Goal: Task Accomplishment & Management: Manage account settings

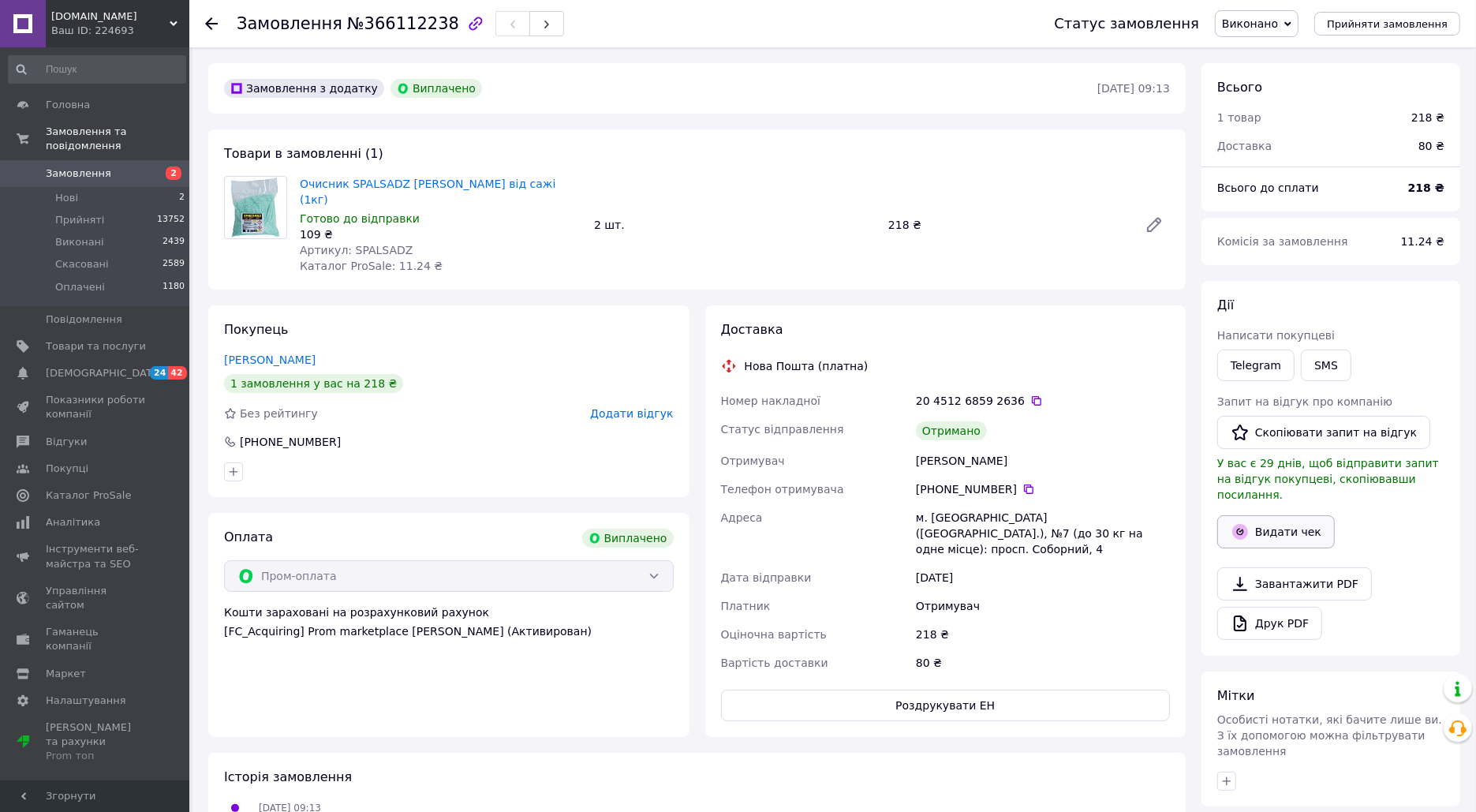
click at [1292, 515] on button "Видати чек" at bounding box center [1275, 532] width 118 height 33
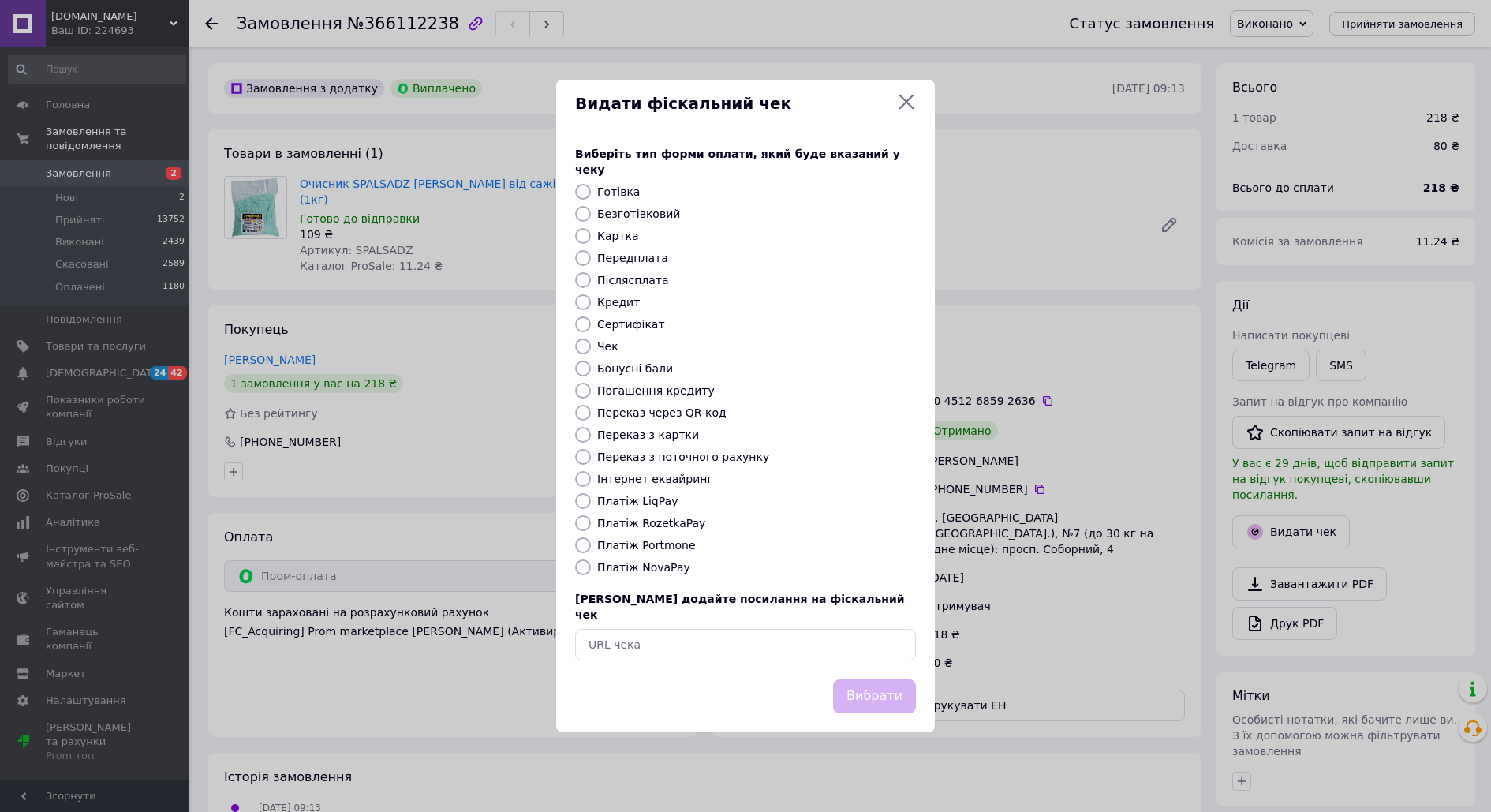
click at [625, 222] on div "Безготівковий" at bounding box center [757, 213] width 325 height 16
click at [630, 220] on label "Безготівковий" at bounding box center [638, 213] width 83 height 13
click at [591, 220] on input "Безготівковий" at bounding box center [583, 213] width 16 height 16
radio input "true"
click at [890, 682] on button "Вибрати" at bounding box center [875, 696] width 83 height 34
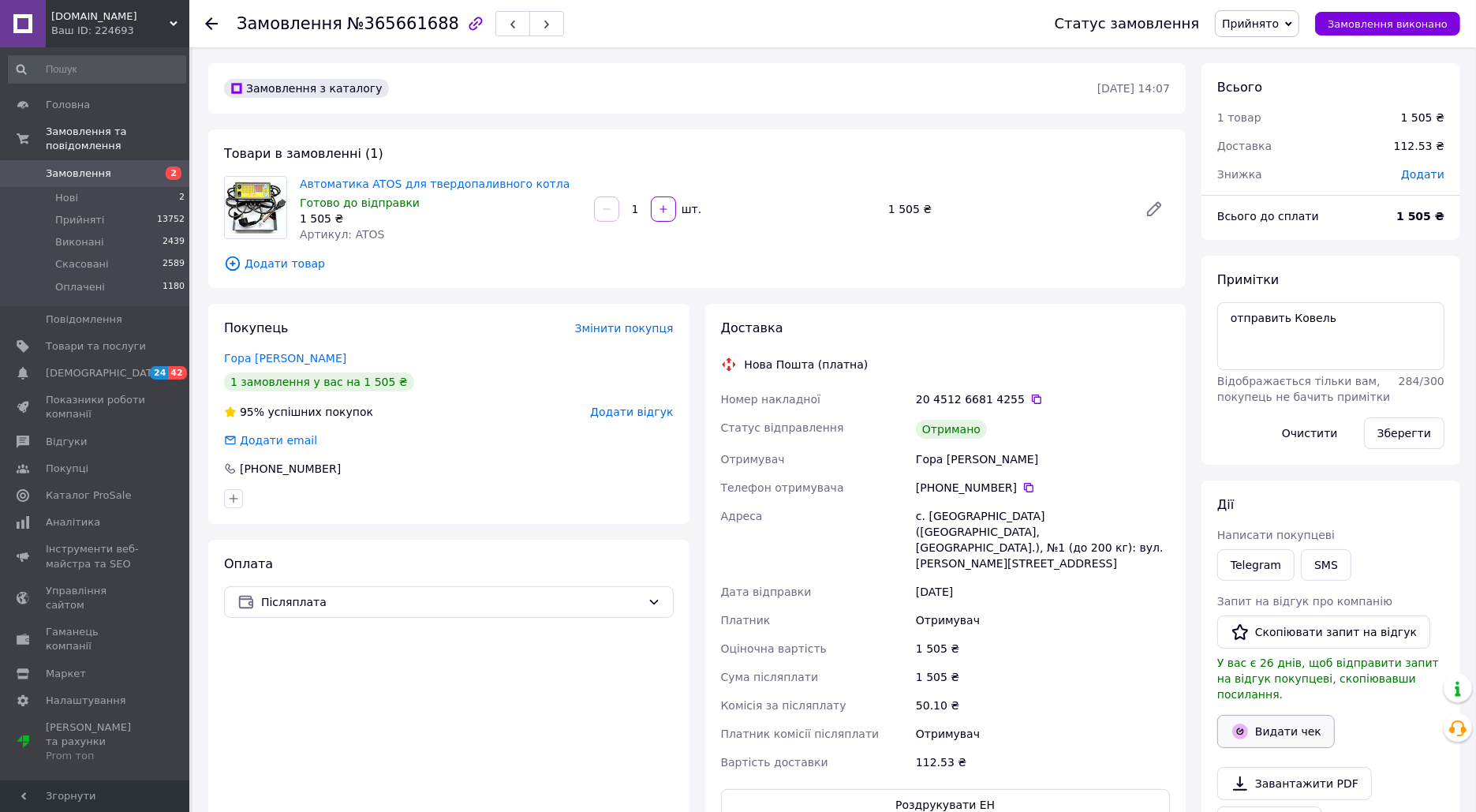
click at [1291, 715] on button "Видати чек" at bounding box center [1275, 731] width 118 height 33
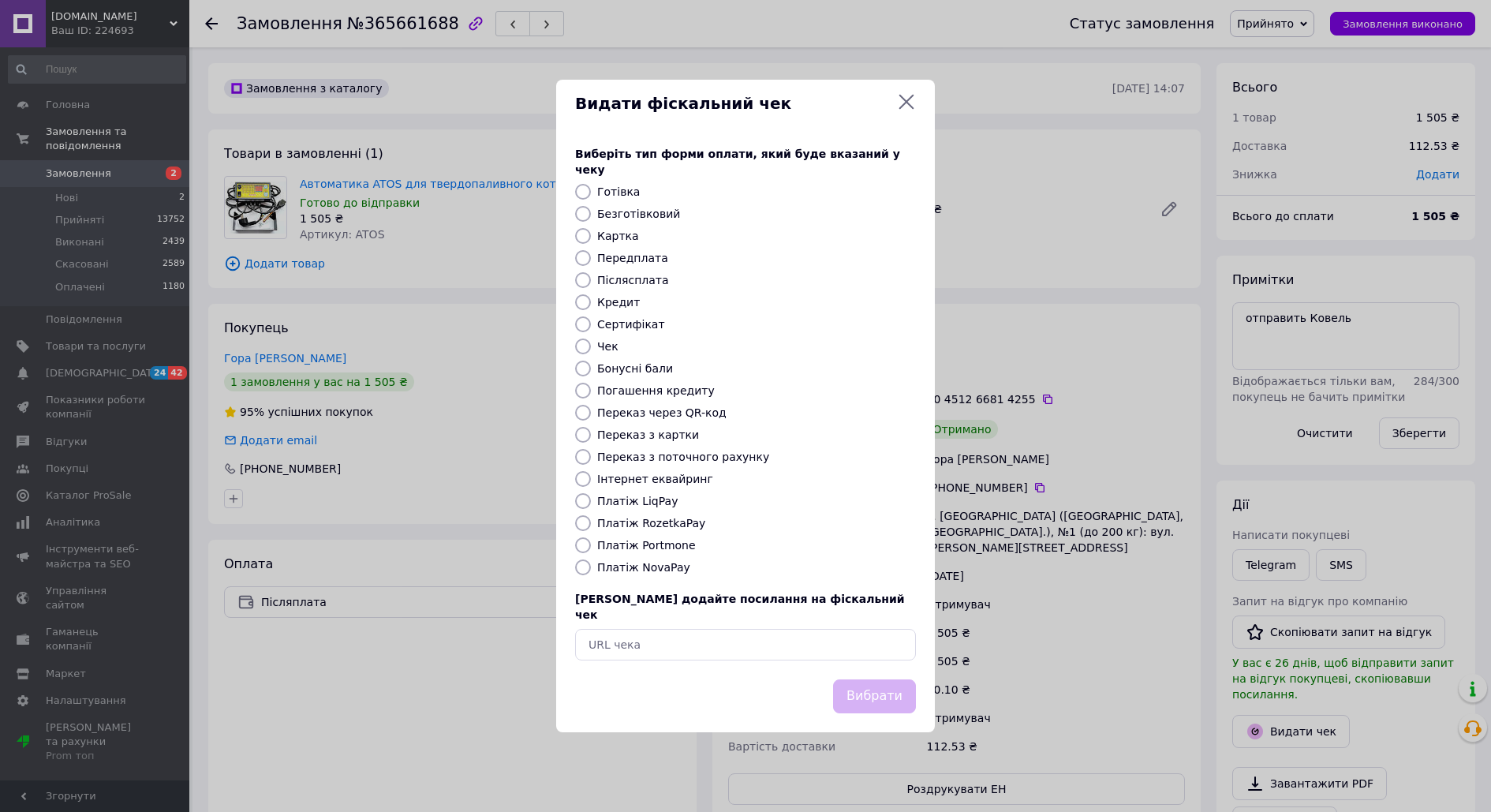
click at [666, 564] on label "Платіж NovaPay" at bounding box center [644, 567] width 93 height 13
click at [591, 564] on input "Платіж NovaPay" at bounding box center [583, 568] width 16 height 16
radio input "true"
click at [859, 680] on button "Вибрати" at bounding box center [875, 696] width 83 height 34
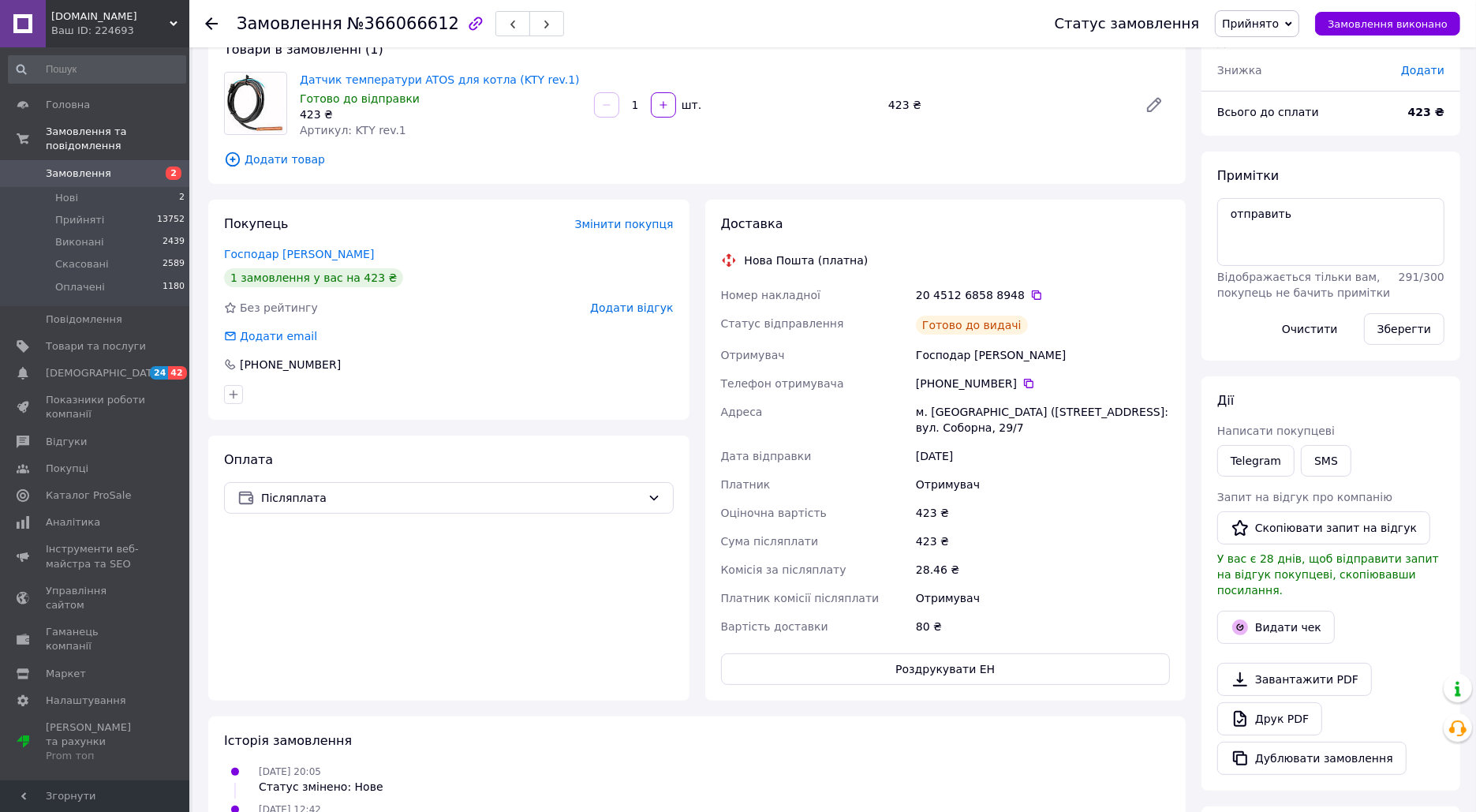
scroll to position [127, 0]
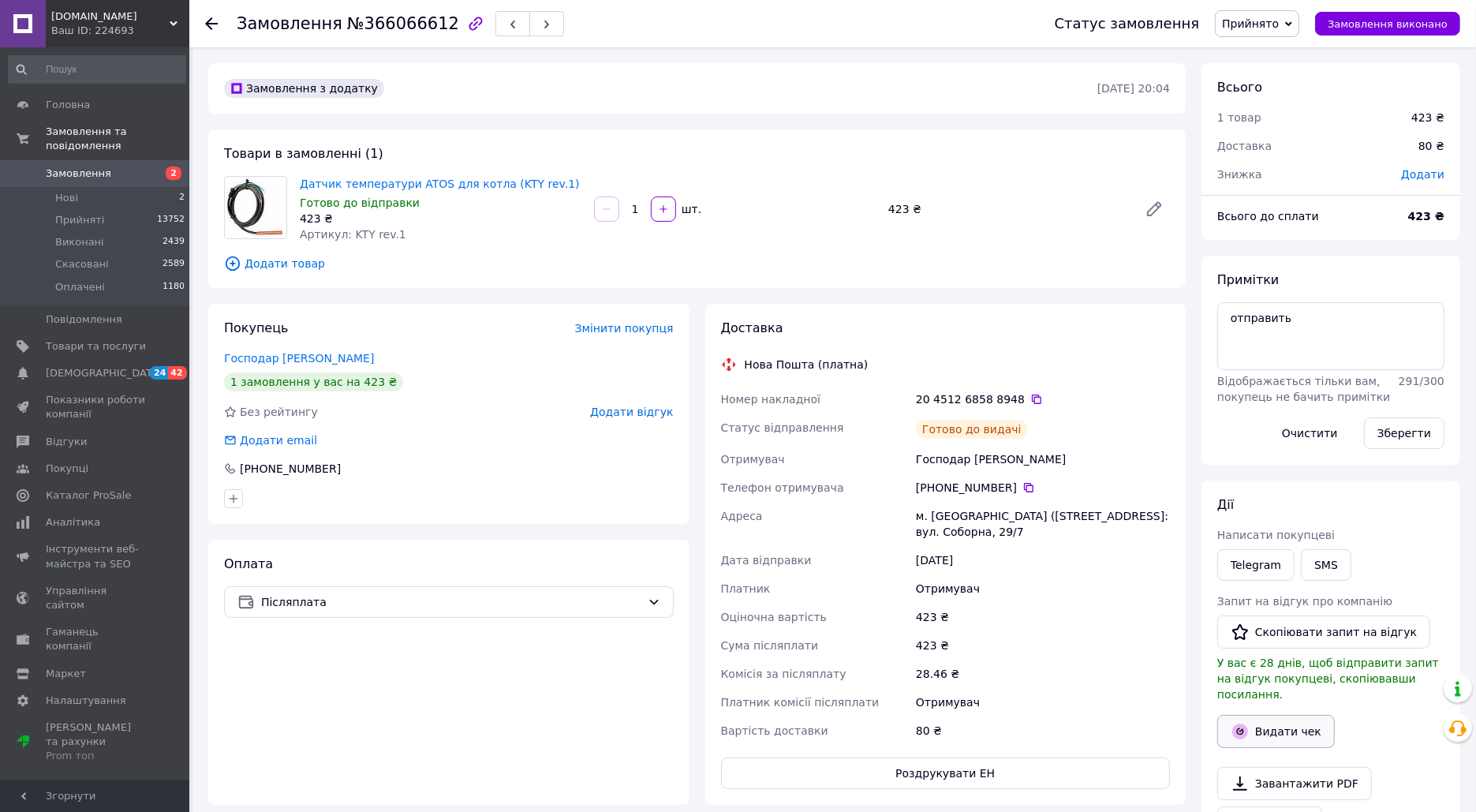
click at [1298, 715] on button "Видати чек" at bounding box center [1275, 731] width 118 height 33
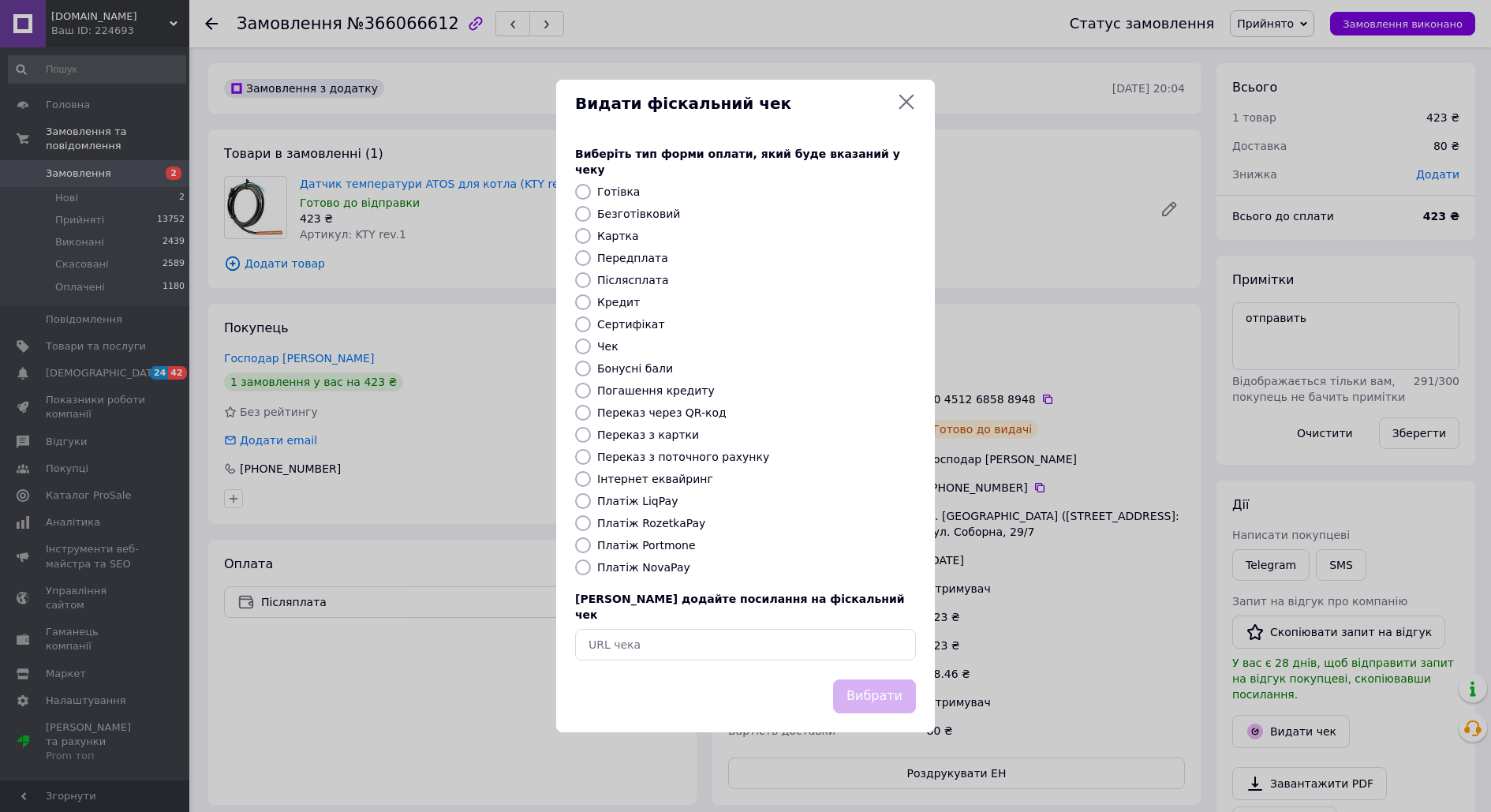
click at [638, 572] on label "Платіж NovaPay" at bounding box center [644, 567] width 93 height 13
click at [591, 572] on input "Платіж NovaPay" at bounding box center [583, 568] width 16 height 16
radio input "true"
click at [873, 685] on button "Вибрати" at bounding box center [875, 696] width 83 height 34
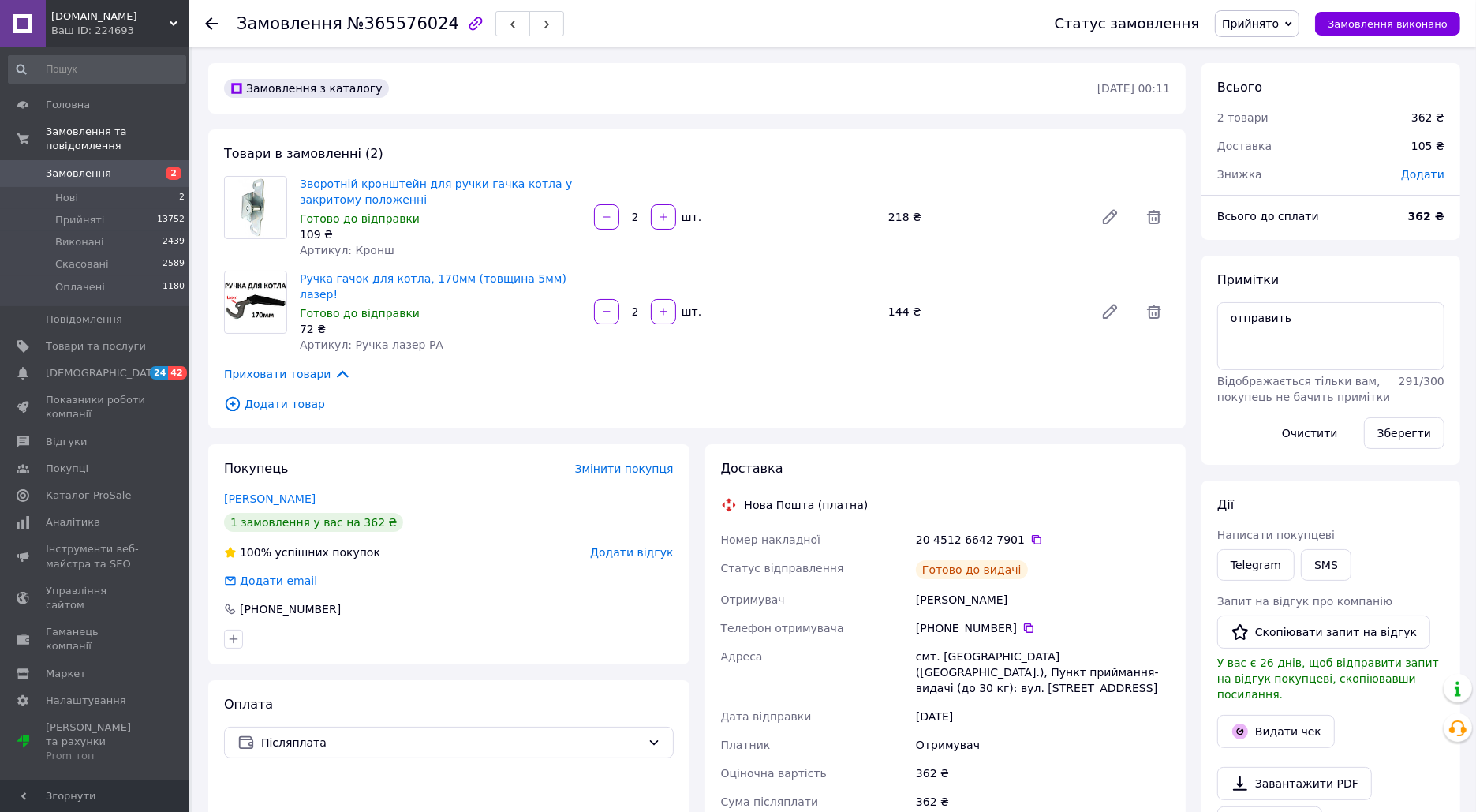
scroll to position [152, 0]
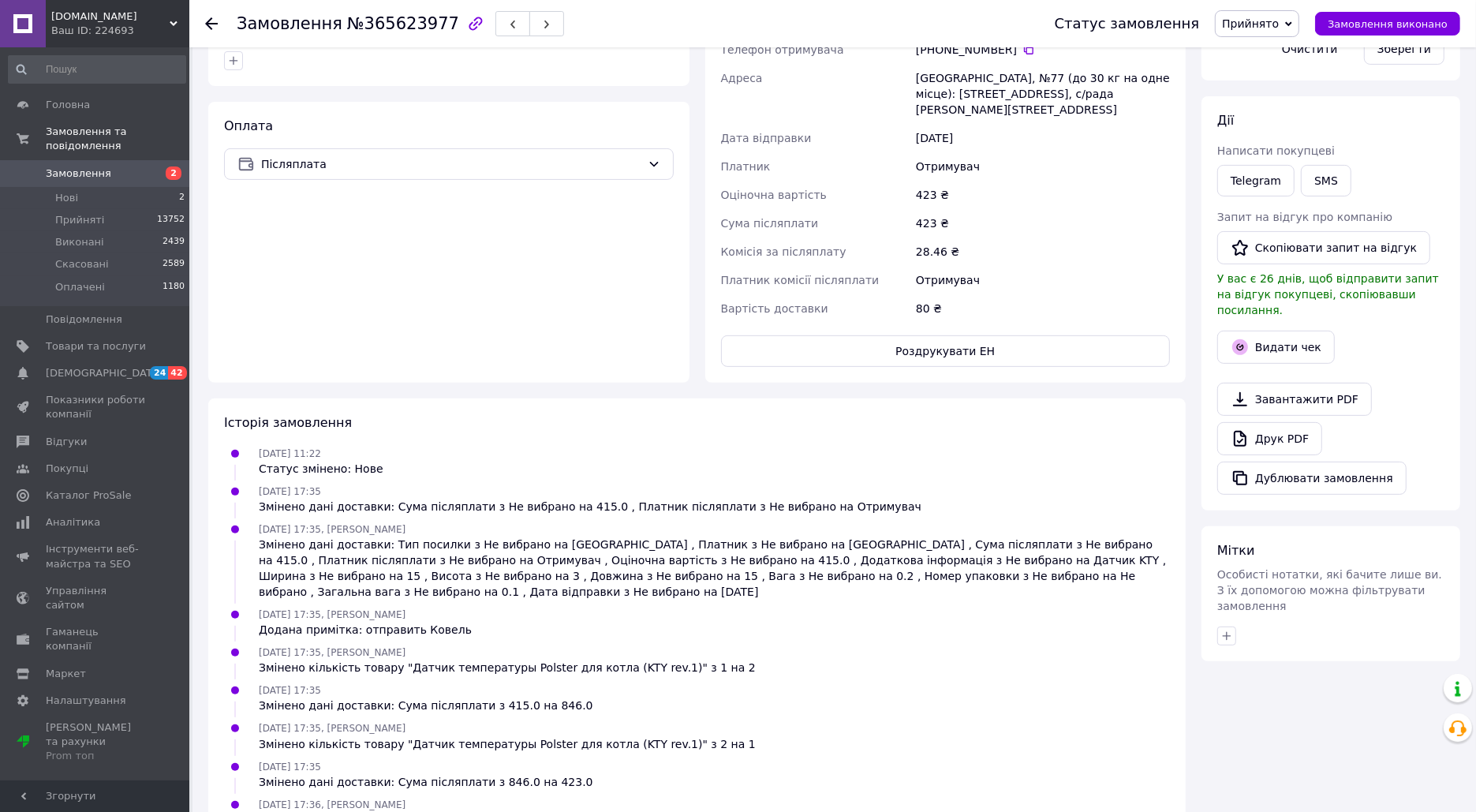
scroll to position [469, 0]
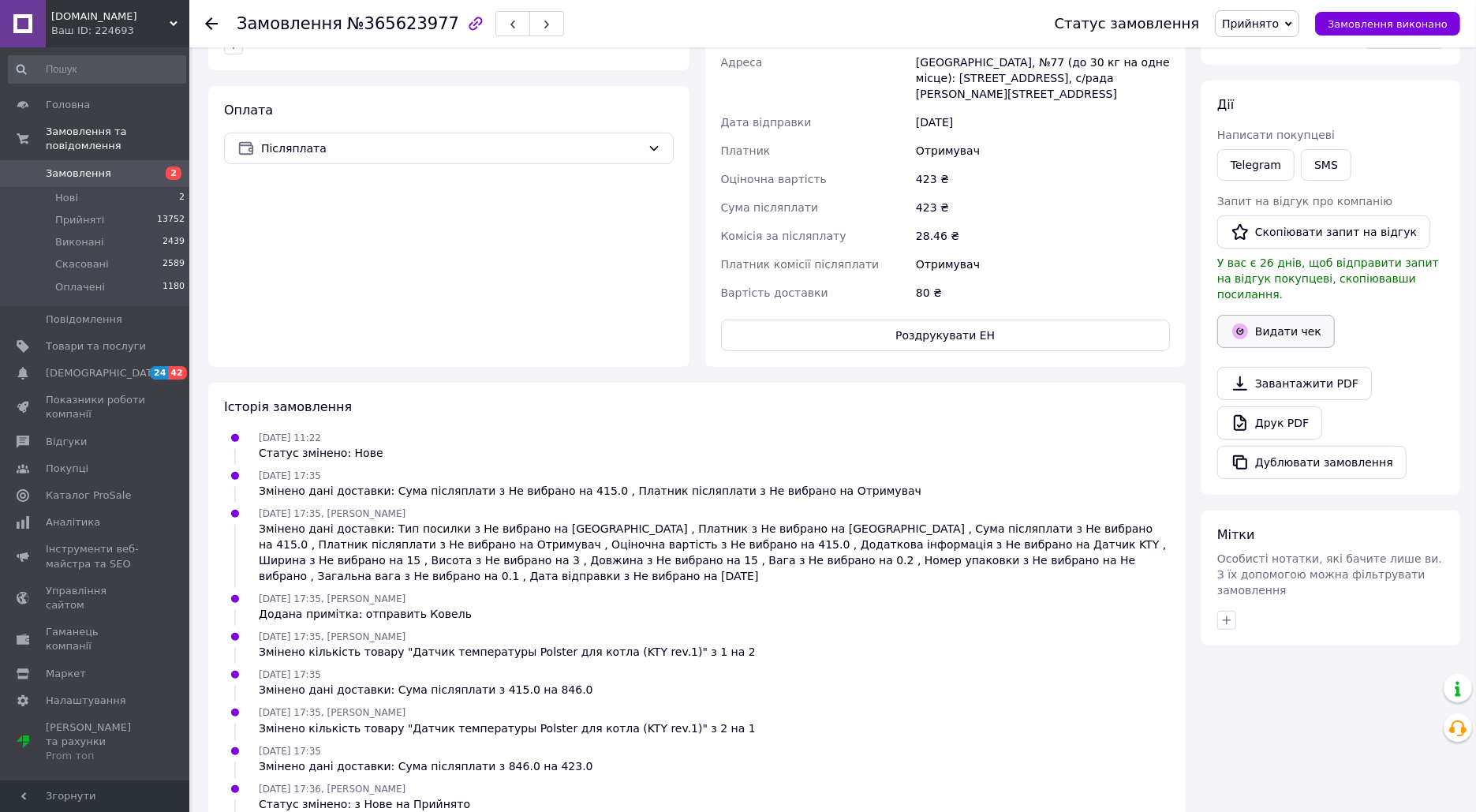
click at [1301, 314] on button "Видати чек" at bounding box center [1275, 331] width 118 height 33
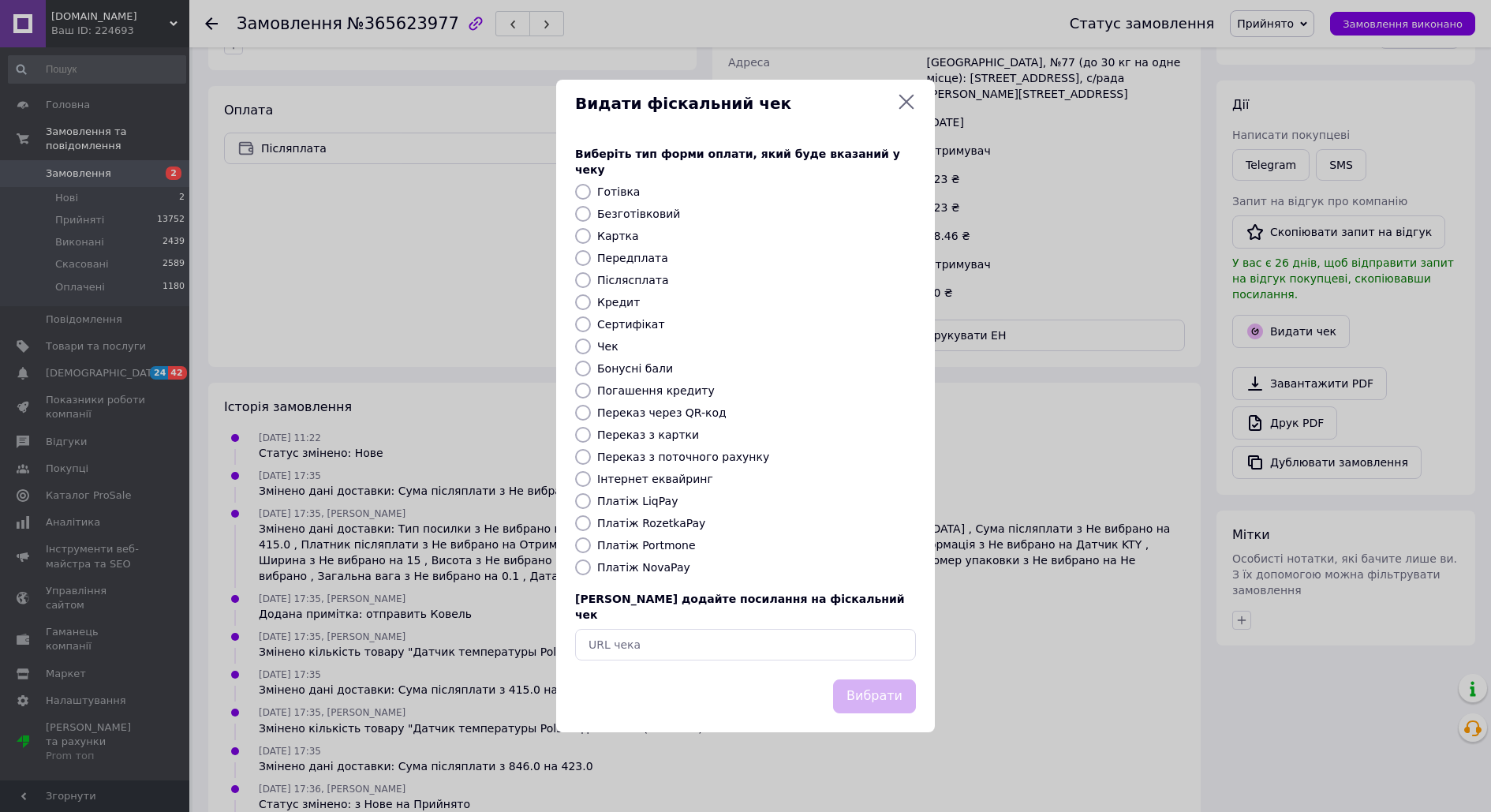
click at [655, 213] on label "Безготівковий" at bounding box center [638, 213] width 83 height 13
click at [591, 213] on input "Безготівковий" at bounding box center [583, 213] width 16 height 16
radio input "true"
click at [641, 572] on label "Платіж NovaPay" at bounding box center [644, 567] width 93 height 13
click at [591, 572] on input "Платіж NovaPay" at bounding box center [583, 568] width 16 height 16
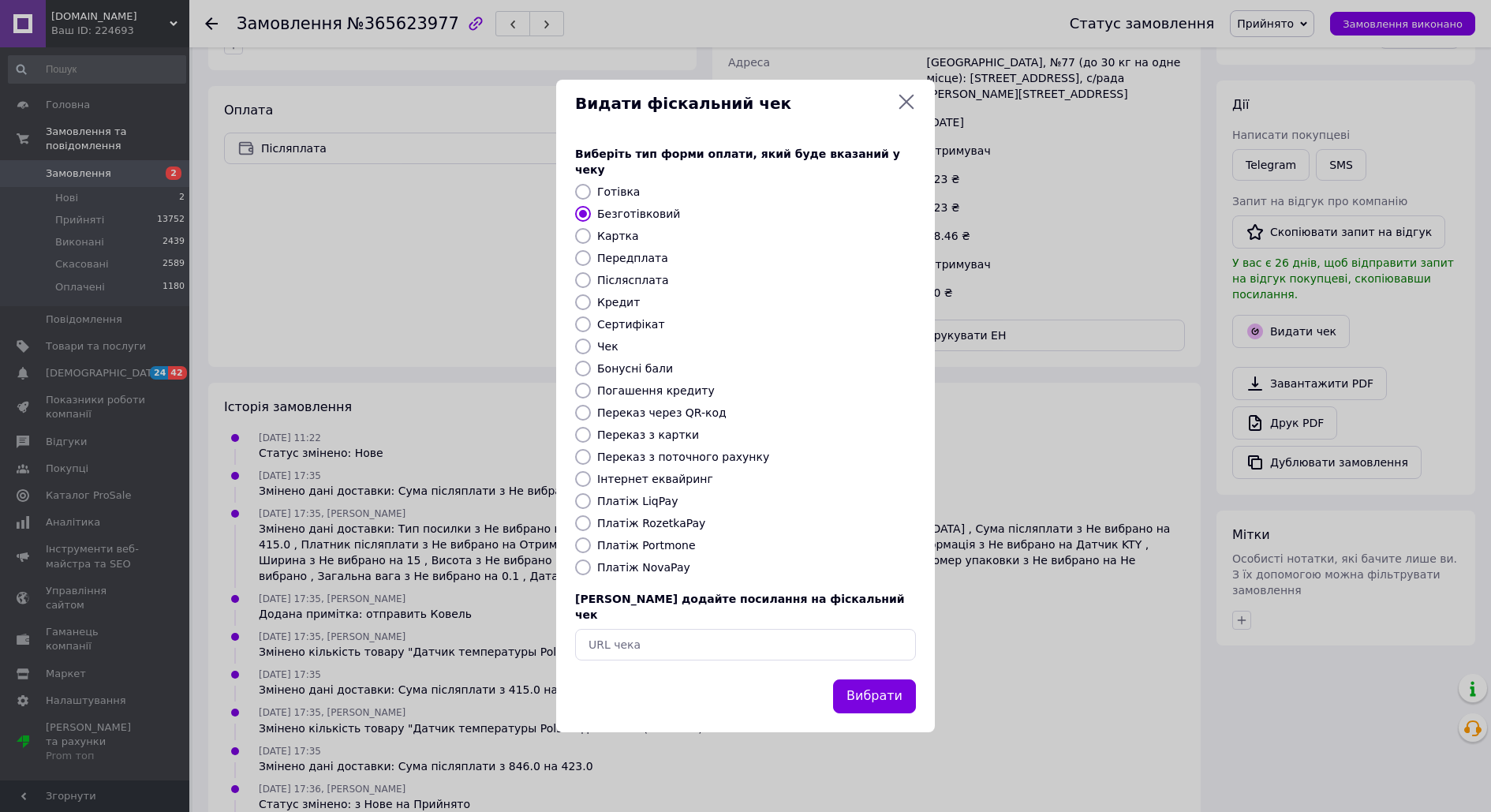
radio input "true"
click at [867, 692] on button "Вибрати" at bounding box center [875, 696] width 83 height 34
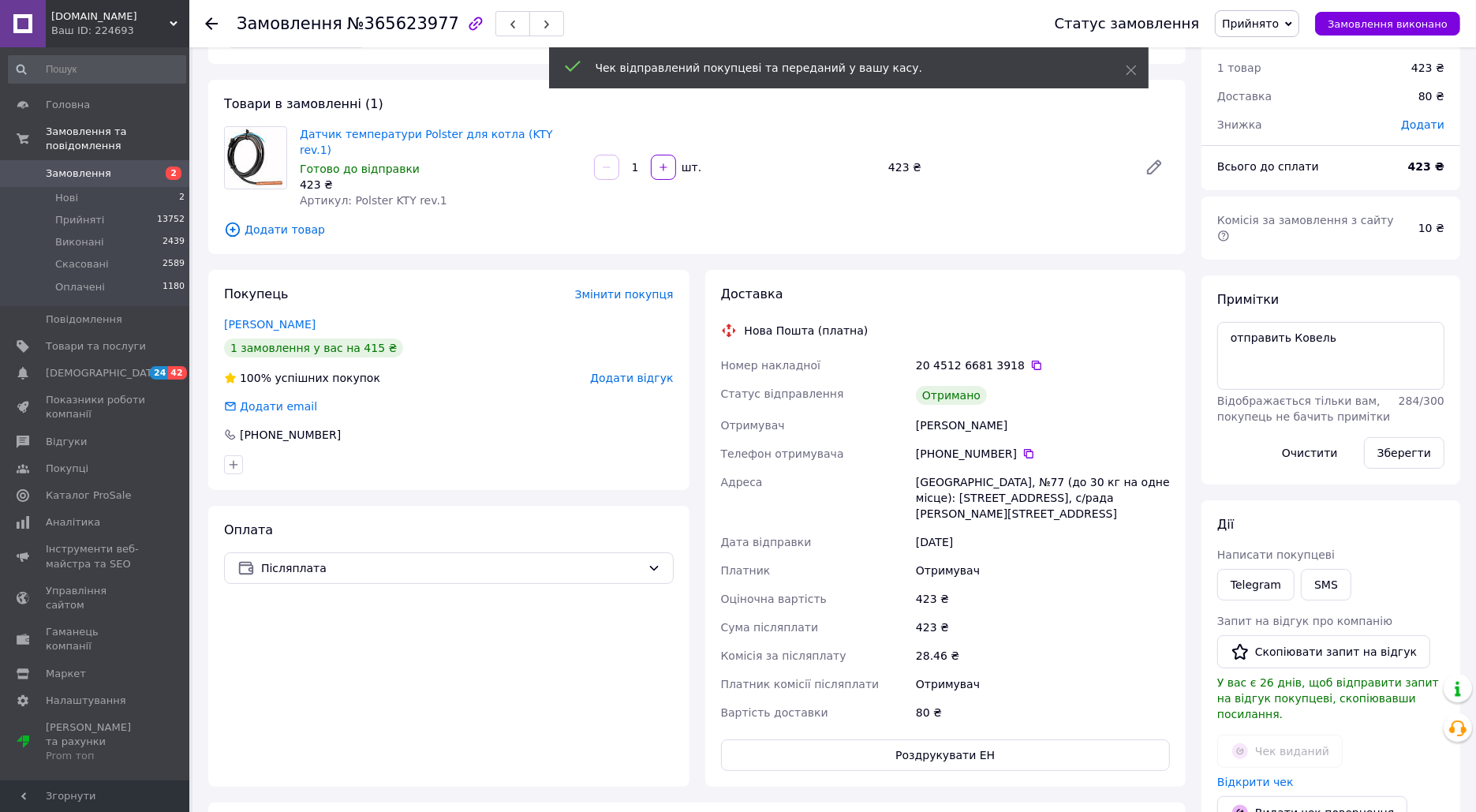
scroll to position [0, 0]
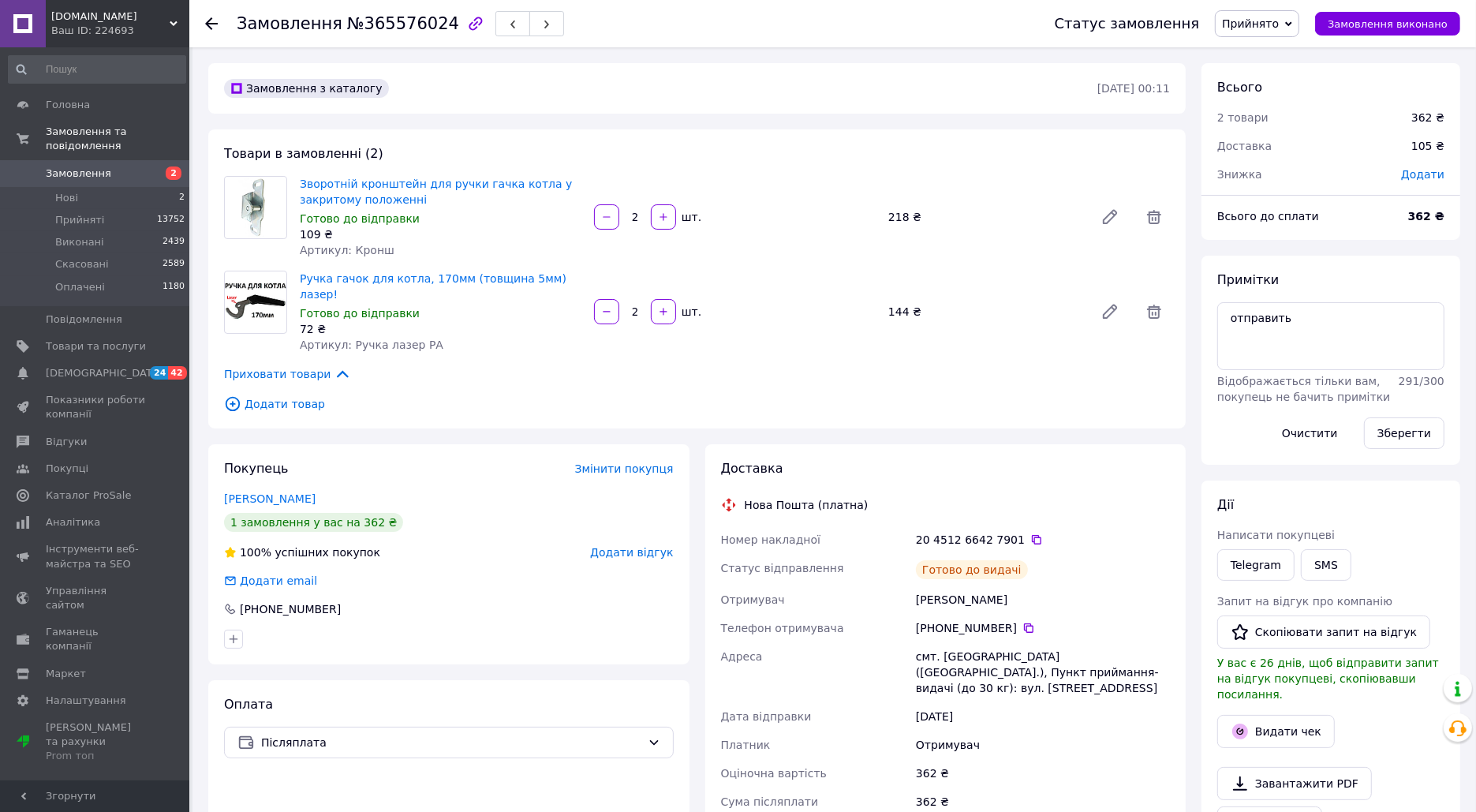
scroll to position [152, 0]
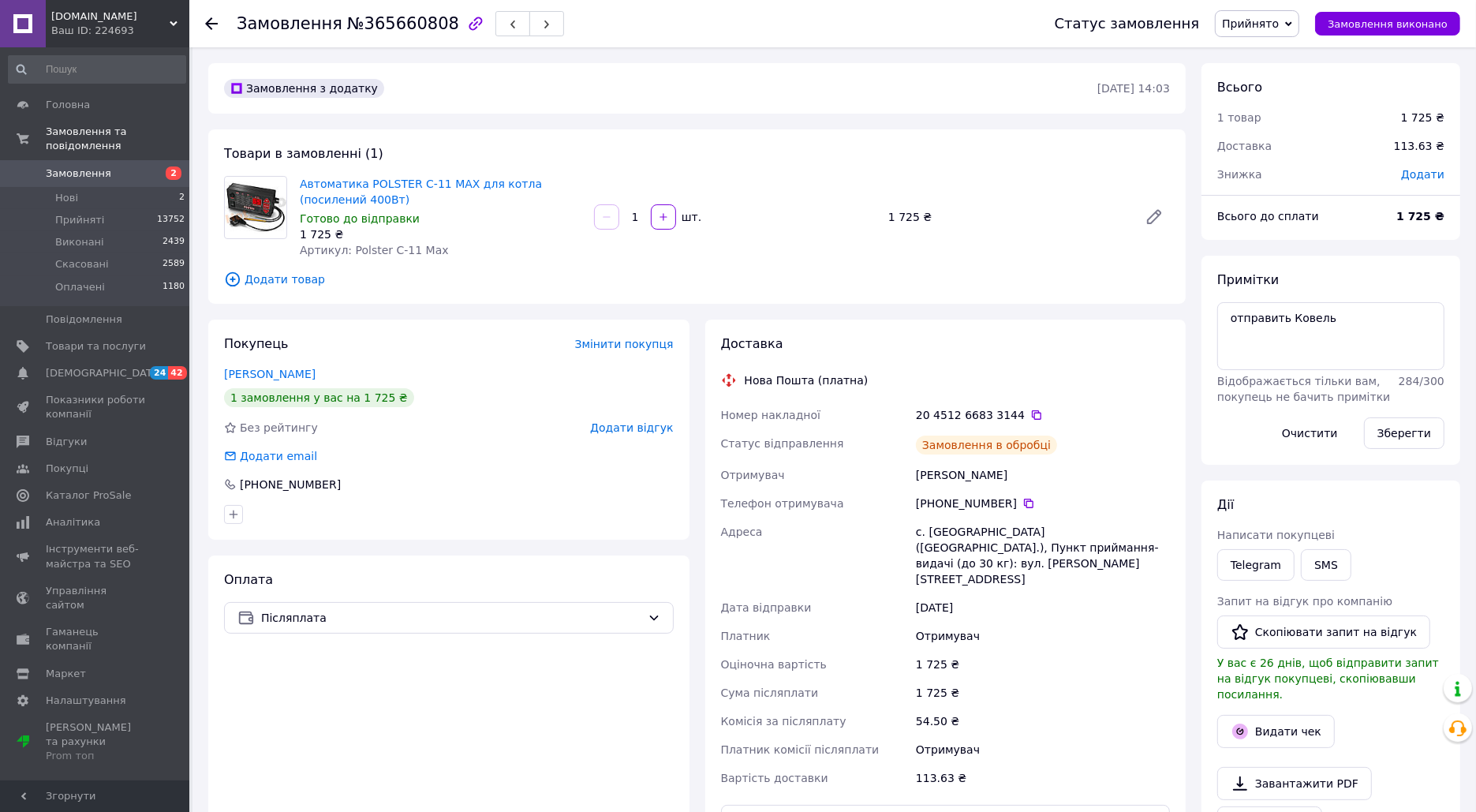
scroll to position [227, 0]
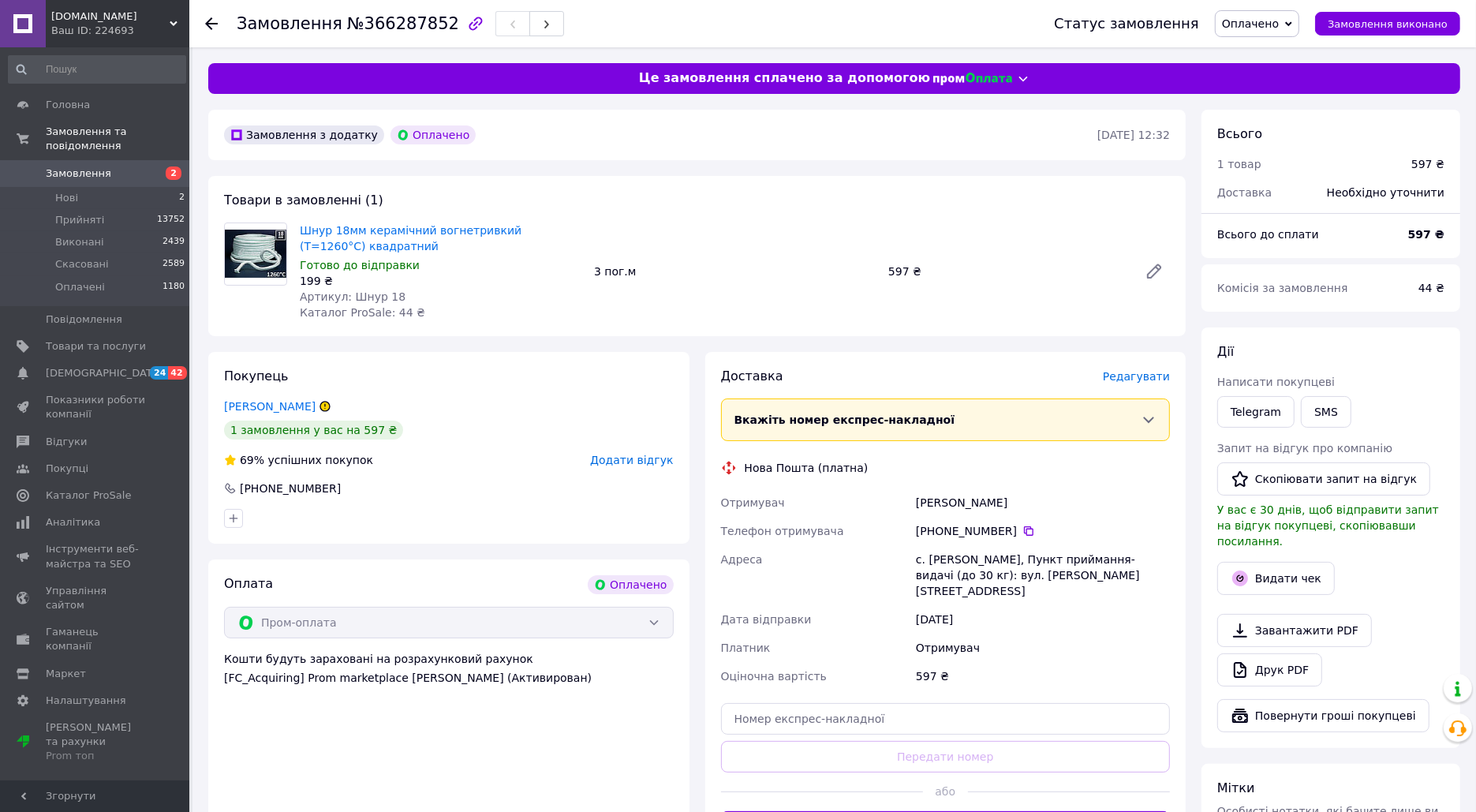
click at [270, 415] on div "Покупець Гоцур Оксана 1 замовлення у вас на 597 ₴ 69% успішних покупок Додати в…" at bounding box center [449, 447] width 481 height 192
click at [277, 405] on link "Гоцур Оксана" at bounding box center [270, 406] width 92 height 13
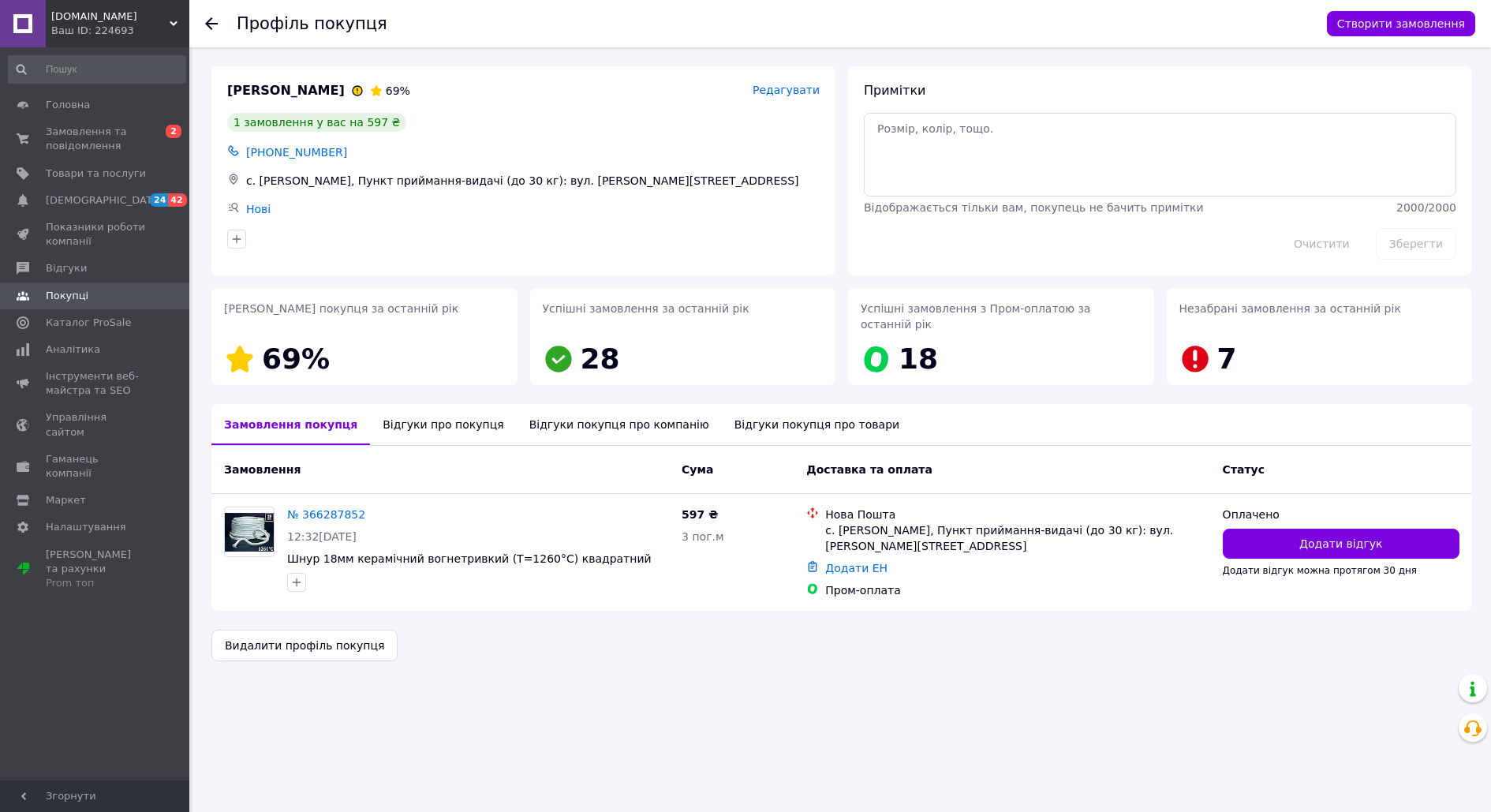
click at [410, 431] on div "Відгуки про покупця" at bounding box center [443, 424] width 146 height 41
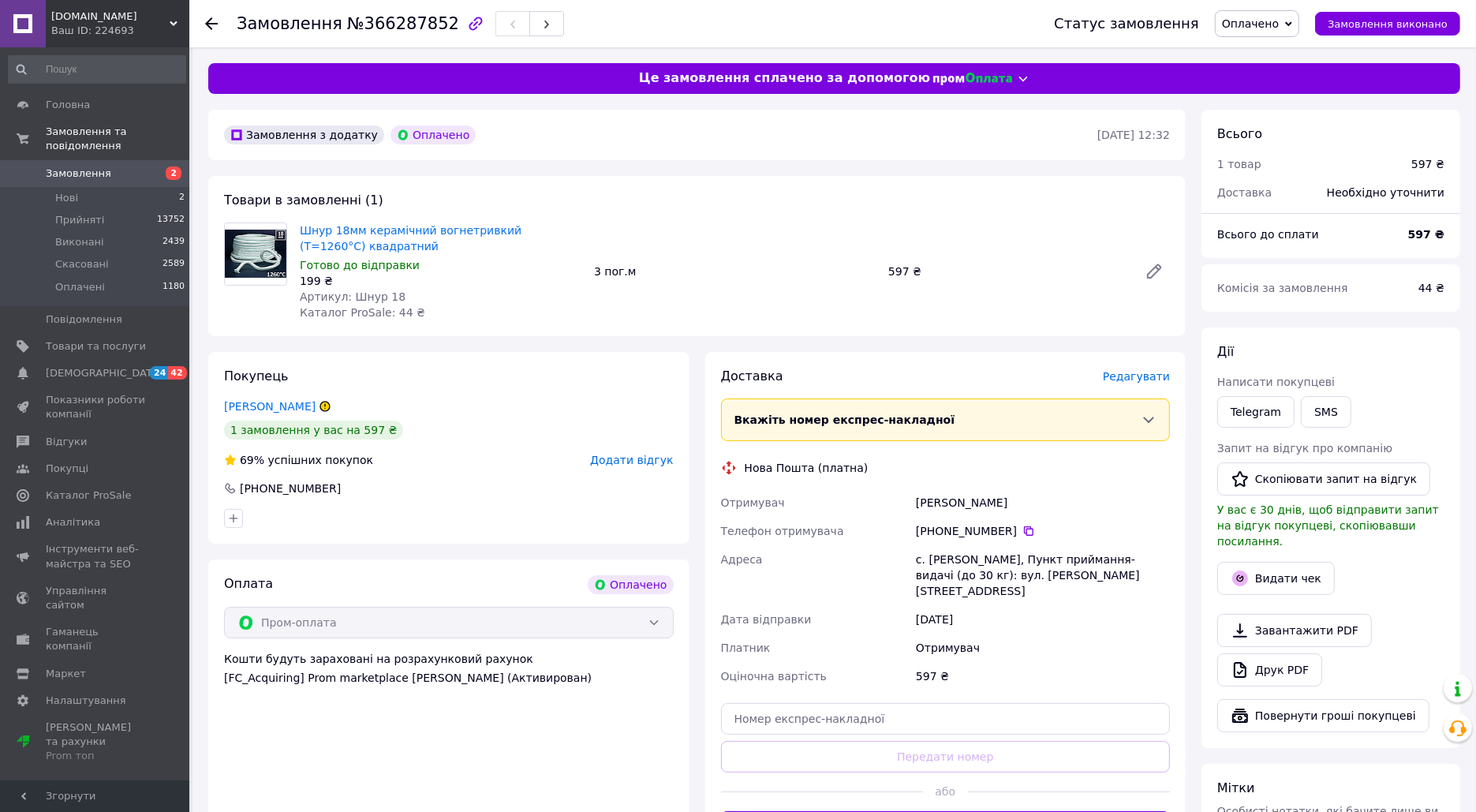
click at [399, 368] on div "Покупець Гоцур Оксана 1 замовлення у вас на 597 ₴ 69% успішних покупок Додати в…" at bounding box center [449, 447] width 481 height 192
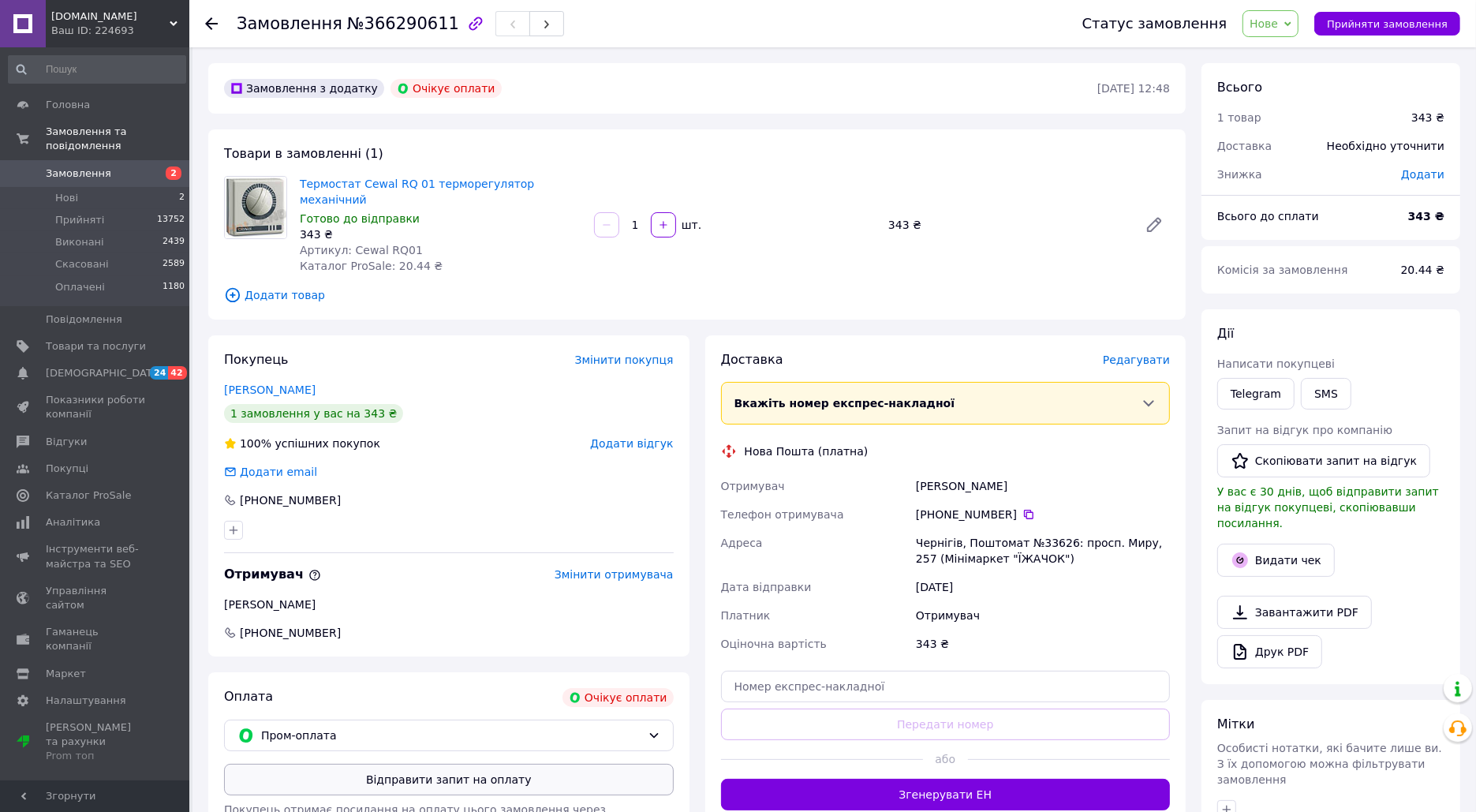
click at [449, 734] on div "Оплата Очікує оплати Пром-оплата Відправити запит на оплату Покупець отримає по…" at bounding box center [449, 768] width 481 height 193
click at [451, 763] on button "Відправити запит на оплату" at bounding box center [449, 779] width 450 height 31
